Goal: Task Accomplishment & Management: Manage account settings

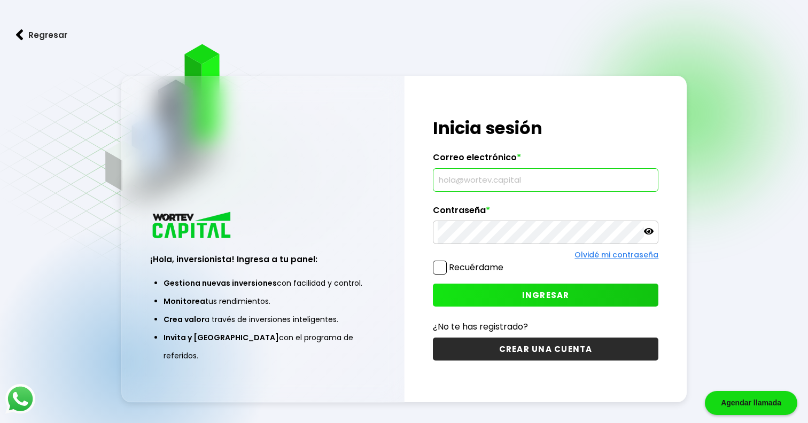
type input "[EMAIL_ADDRESS][DOMAIN_NAME]"
click at [502, 292] on button "INGRESAR" at bounding box center [546, 295] width 226 height 23
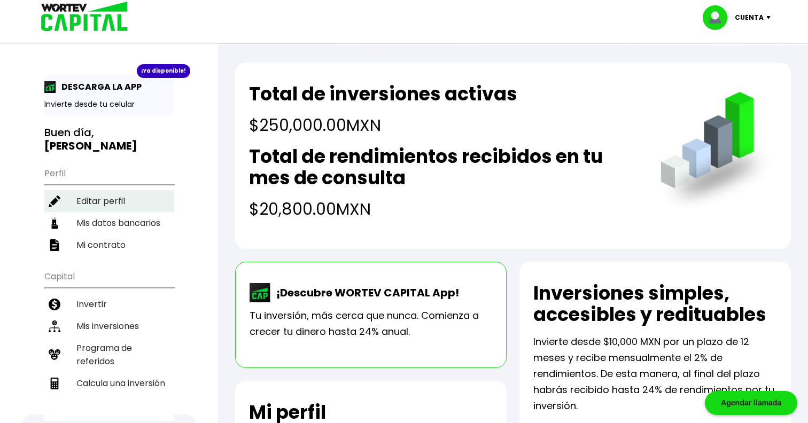
click at [100, 190] on li "Editar perfil" at bounding box center [109, 201] width 130 height 22
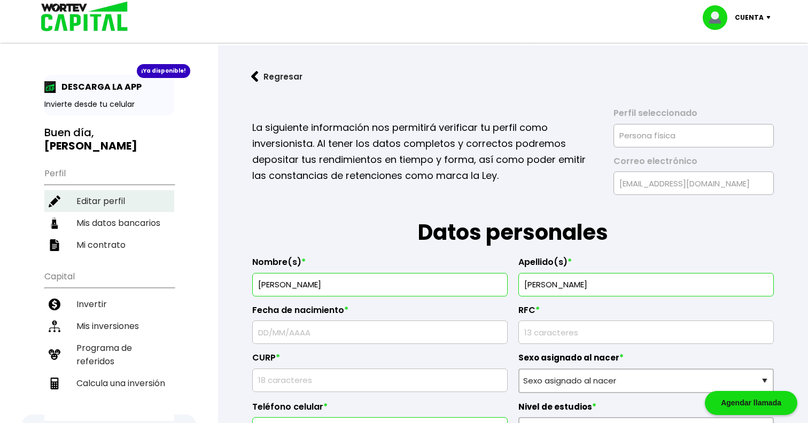
type input "[DATE]"
type input "TODG940910NM9"
type input "TODG940910HOCRRR01"
select select "Hombre"
type input "9515486020"
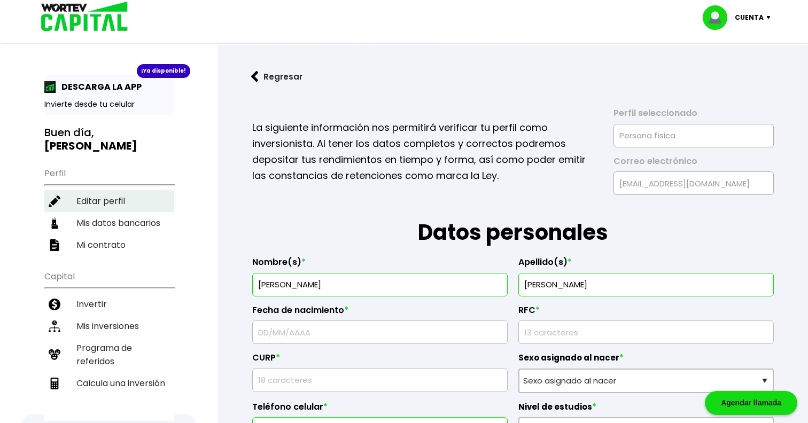
select select "Licenciatura"
type input "Ingeniero Industrial"
type input "68000"
select select "OA"
type input "[GEOGRAPHIC_DATA]"
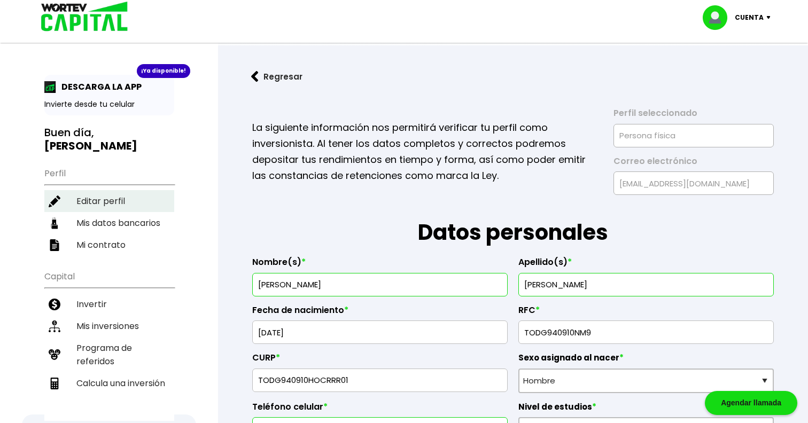
type input "Trujano"
type input "616"
type input "centro"
select select "Santander"
type input "014650567880763239"
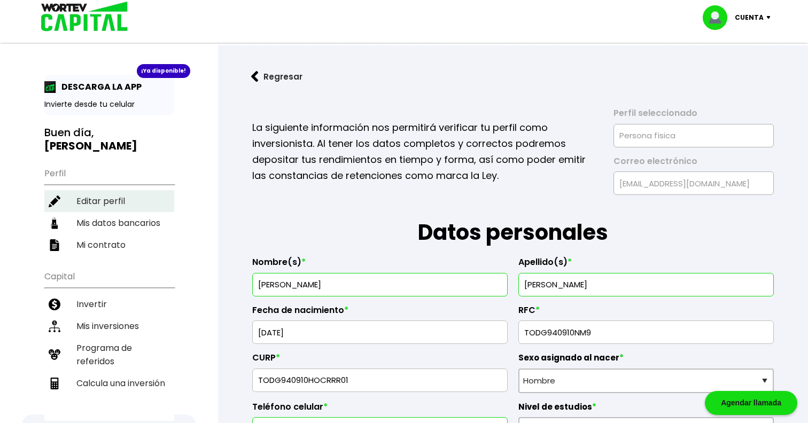
type input "[PERSON_NAME]"
type input "[EMAIL_ADDRESS][DOMAIN_NAME]"
type input "9511773201"
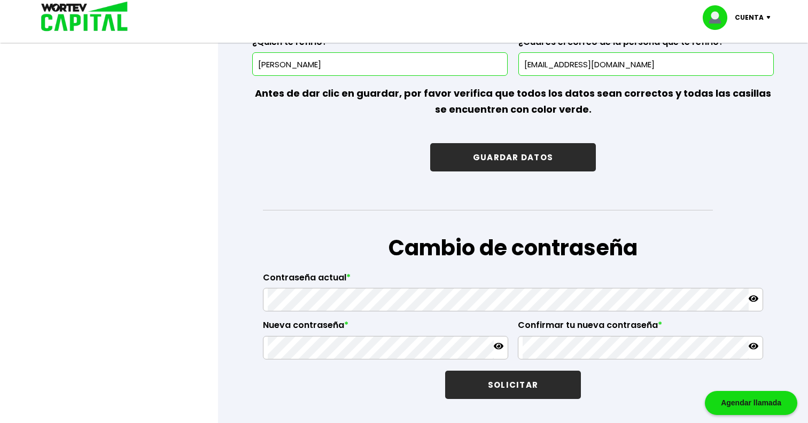
scroll to position [1647, 0]
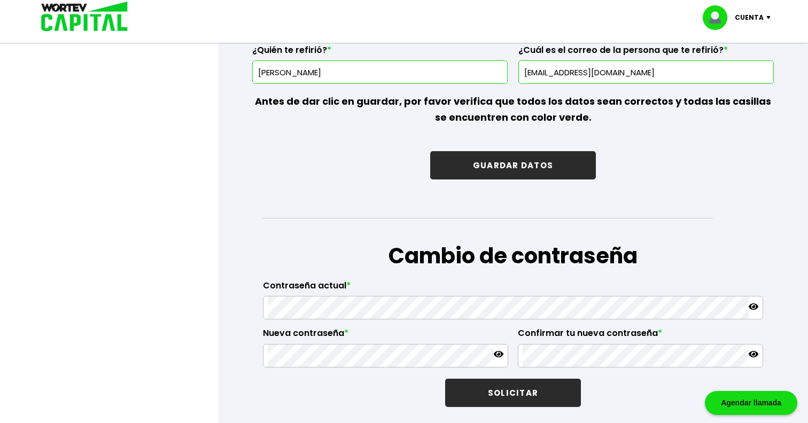
type input "9514951409"
click at [515, 161] on button "GUARDAR DATOS" at bounding box center [513, 165] width 166 height 28
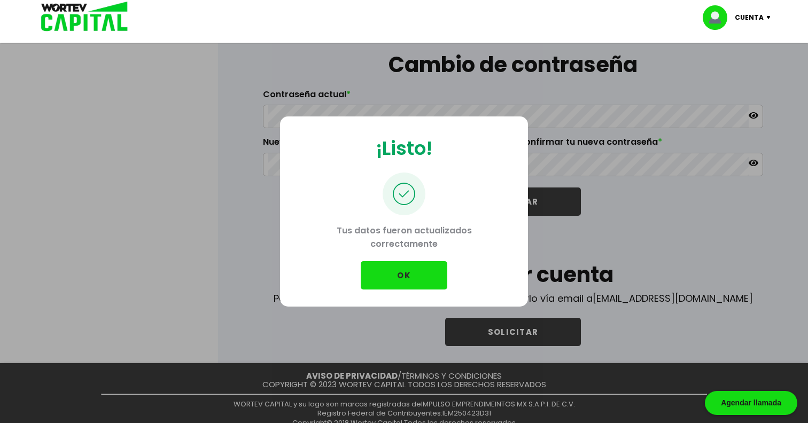
scroll to position [1854, 0]
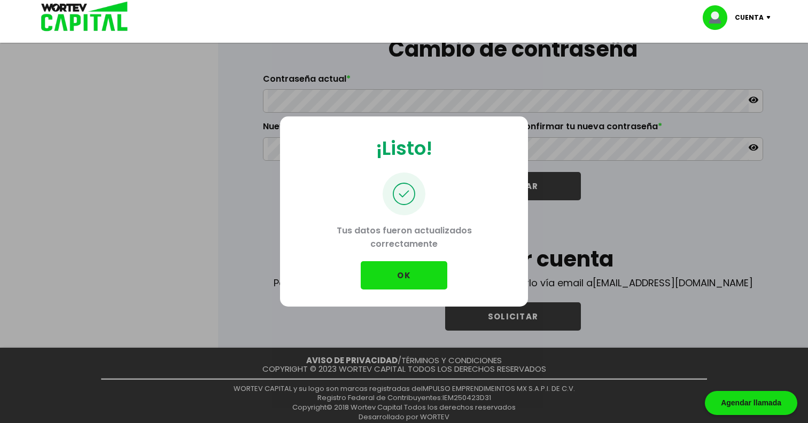
click at [392, 281] on button "OK" at bounding box center [404, 275] width 87 height 28
